Goal: Entertainment & Leisure: Consume media (video, audio)

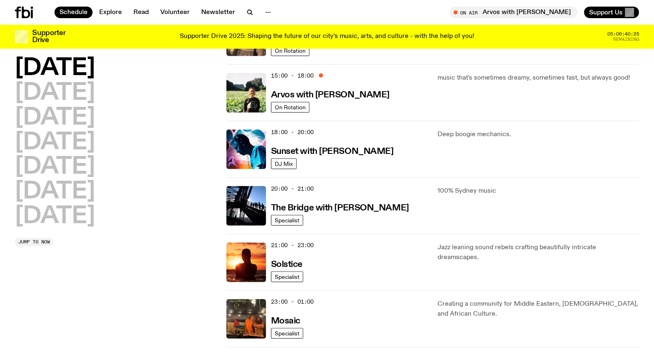
scroll to position [229, 0]
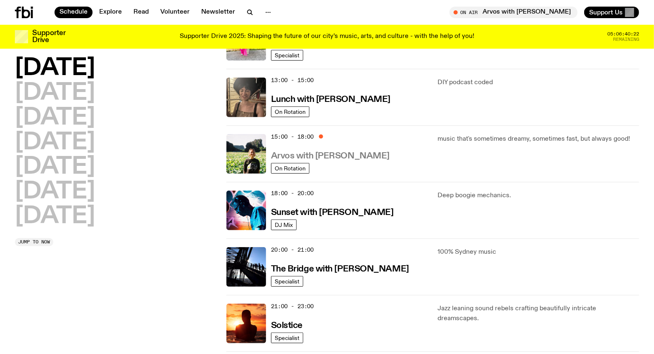
click at [348, 159] on h3 "Arvos with [PERSON_NAME]" at bounding box center [330, 156] width 119 height 9
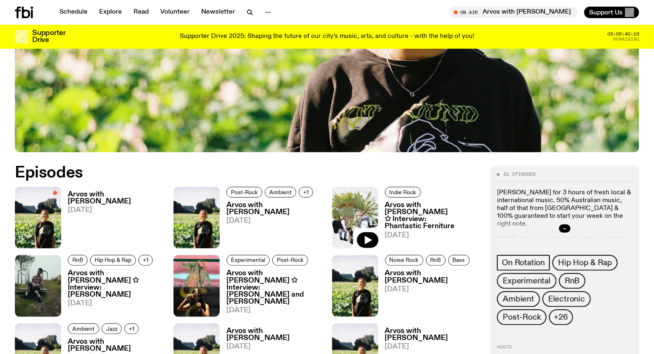
scroll to position [317, 0]
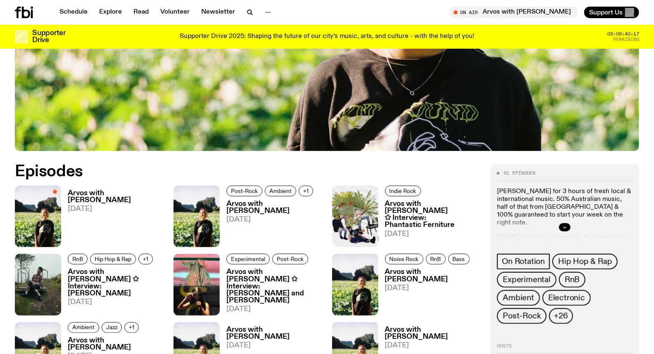
click at [125, 193] on h3 "Arvos with [PERSON_NAME]" at bounding box center [116, 197] width 96 height 14
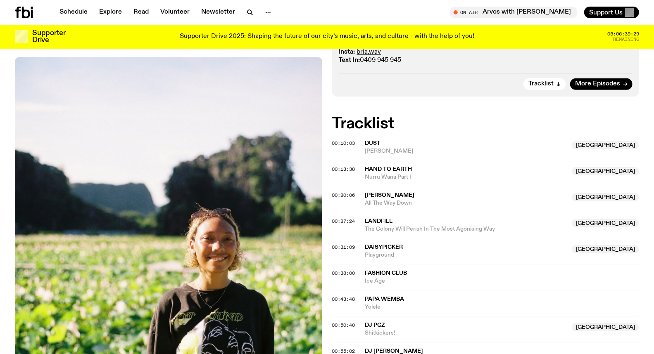
scroll to position [205, 0]
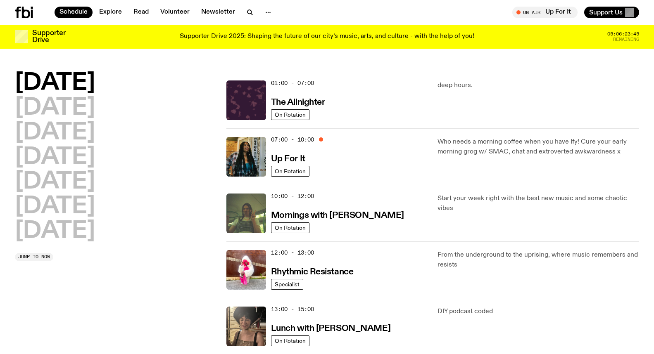
scroll to position [134, 0]
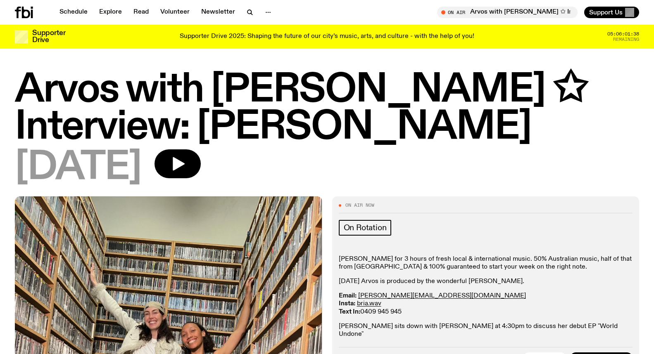
scroll to position [242, 0]
